Goal: Information Seeking & Learning: Learn about a topic

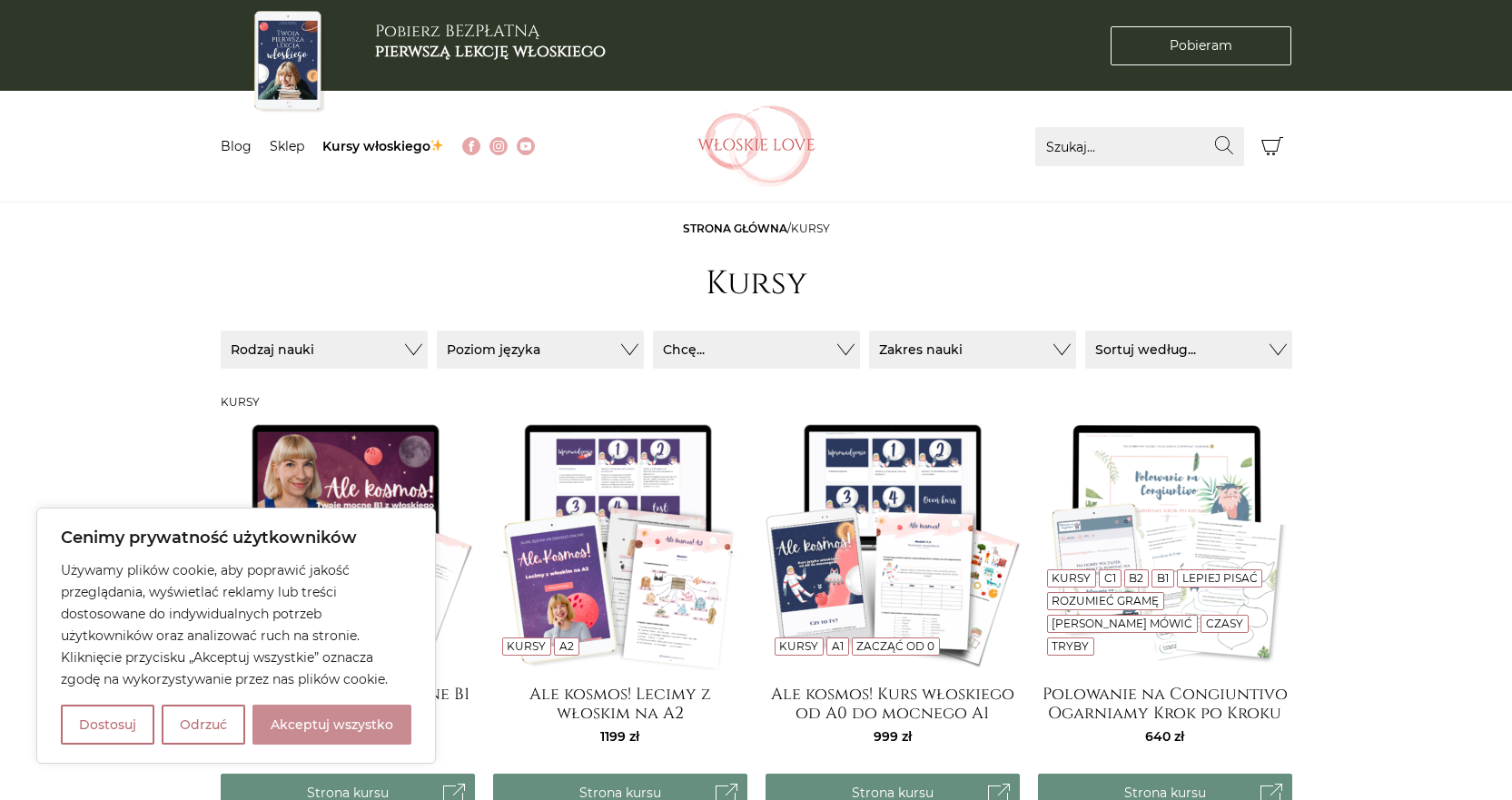
click at [325, 733] on button "Akceptuj wszystko" at bounding box center [331, 724] width 159 height 40
checkbox input "true"
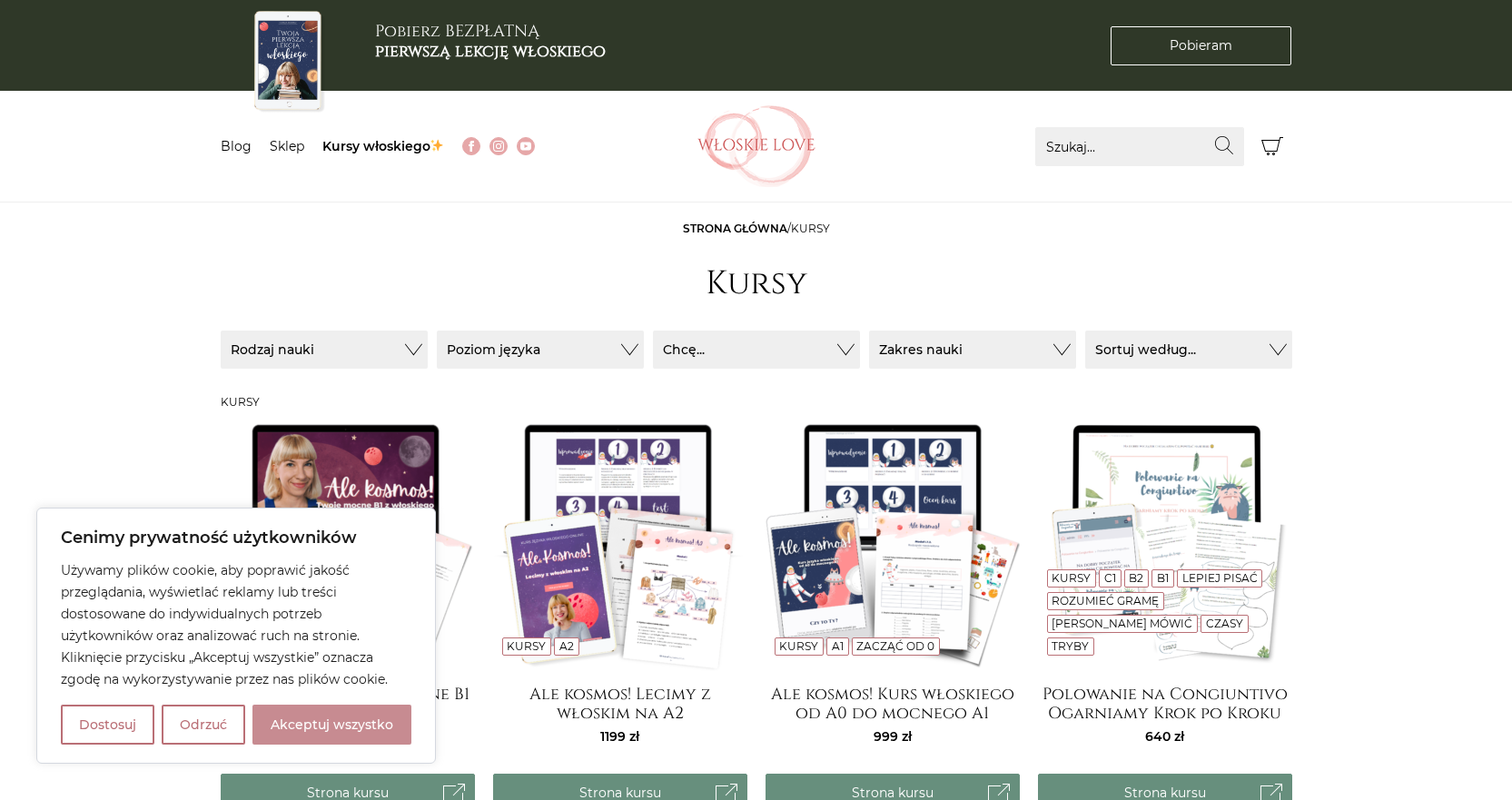
checkbox input "true"
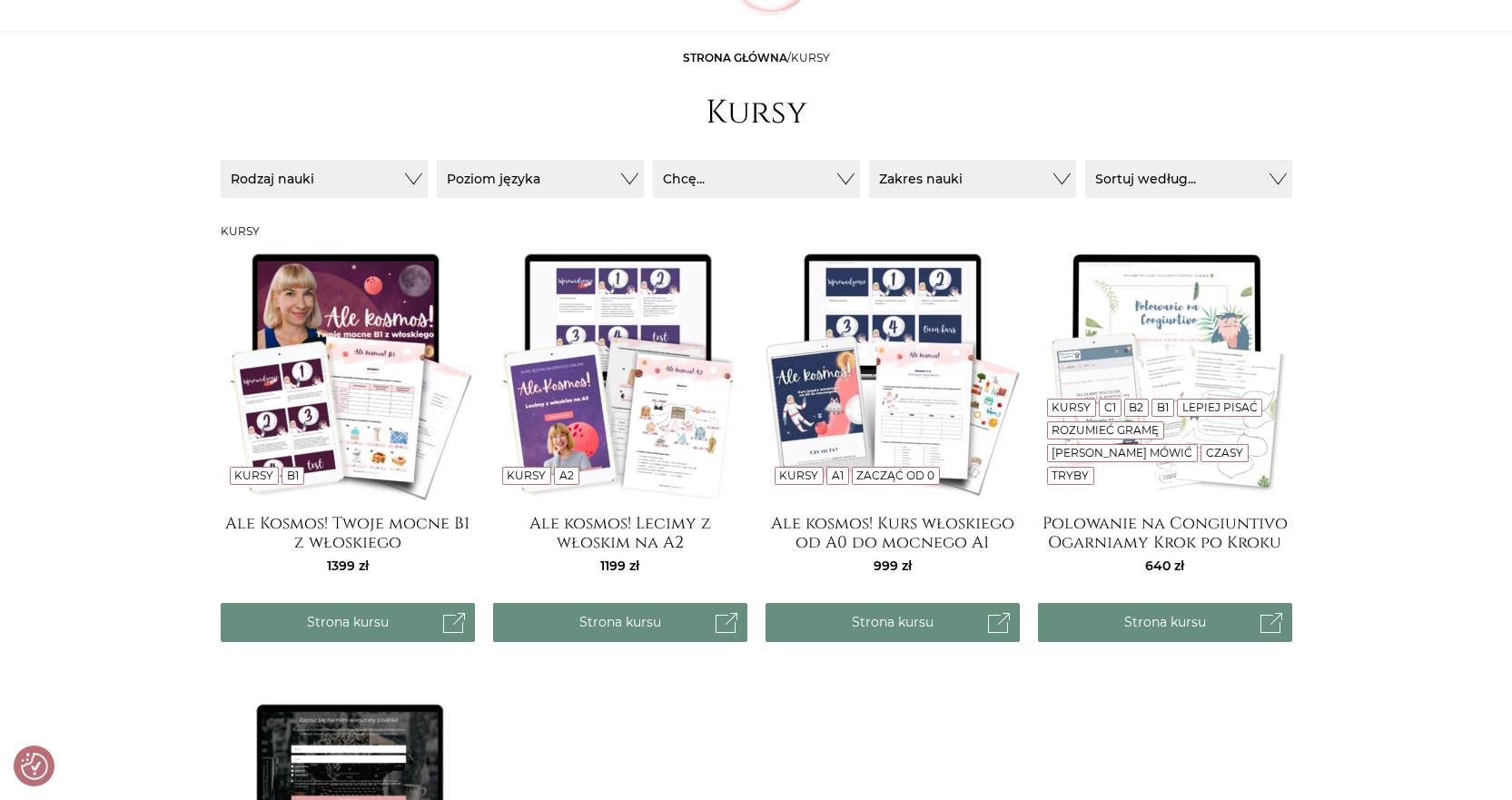
scroll to position [181, 0]
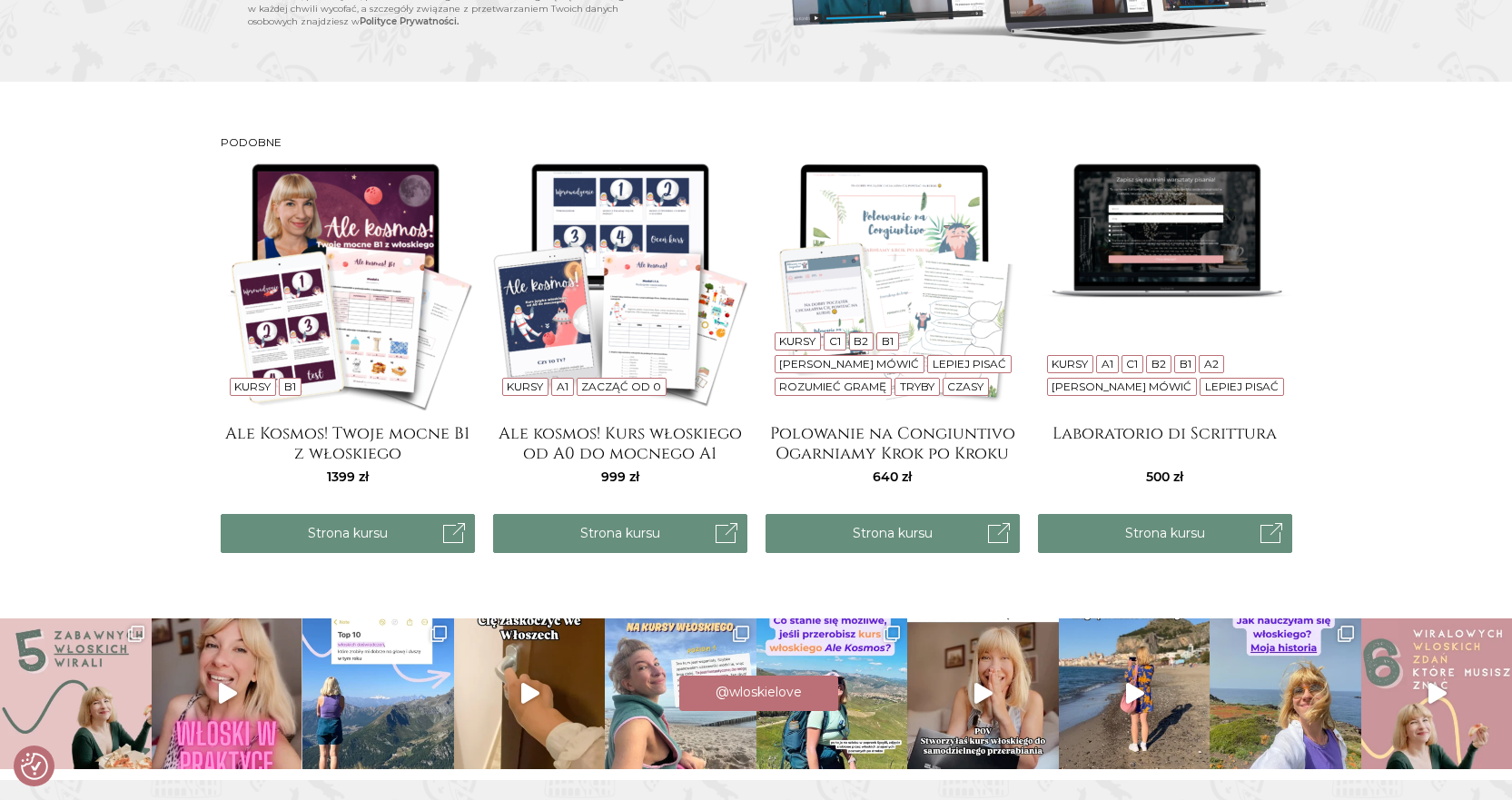
scroll to position [2088, 0]
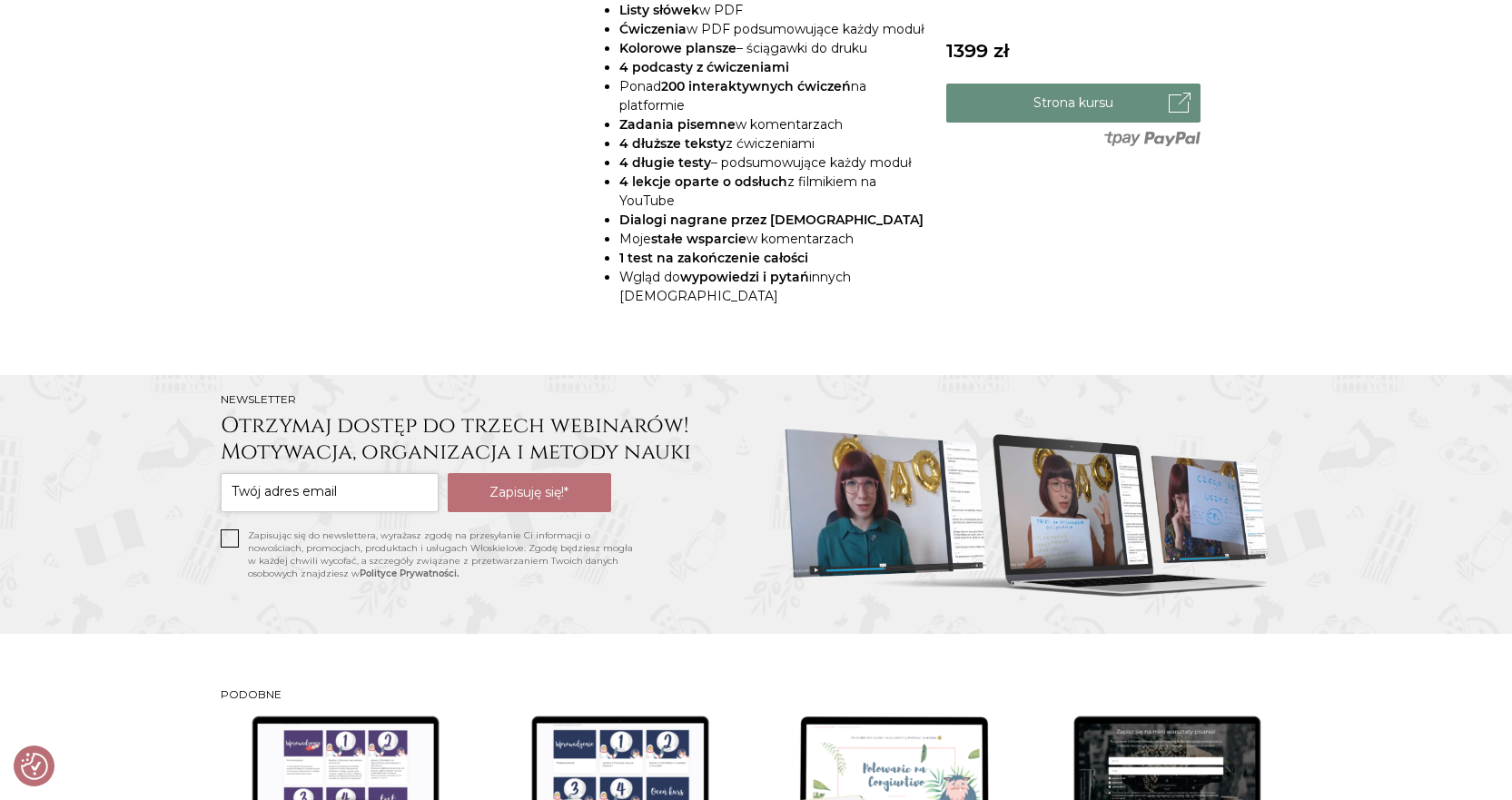
scroll to position [726, 0]
